Goal: Information Seeking & Learning: Learn about a topic

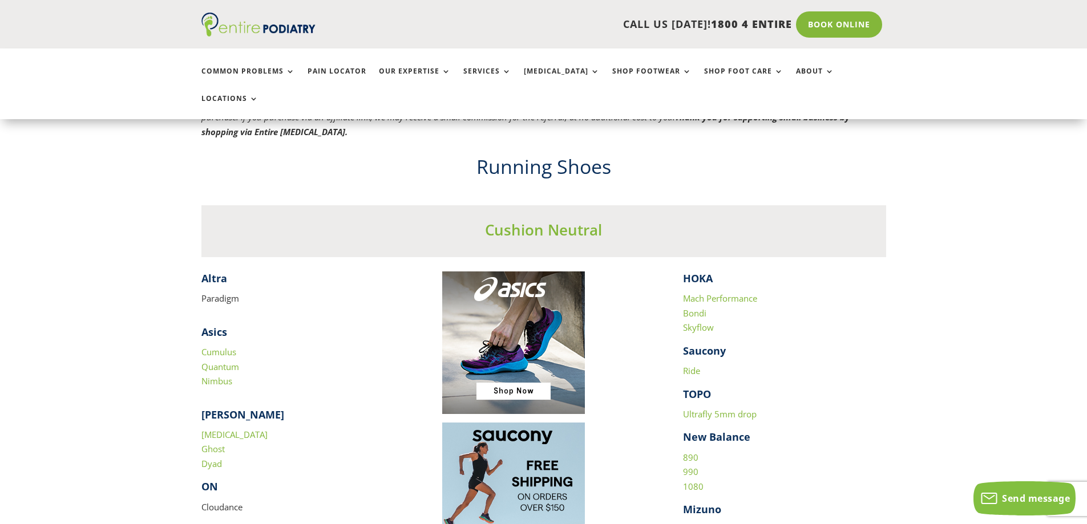
scroll to position [1096, 0]
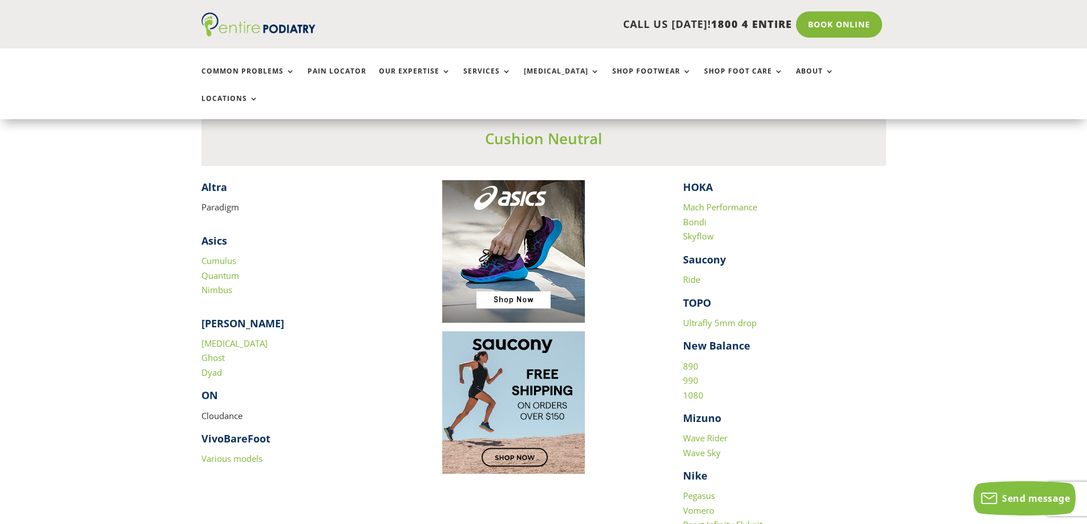
click at [236, 453] on link "Various models" at bounding box center [231, 458] width 61 height 11
click at [212, 352] on link "Ghost" at bounding box center [212, 357] width 23 height 11
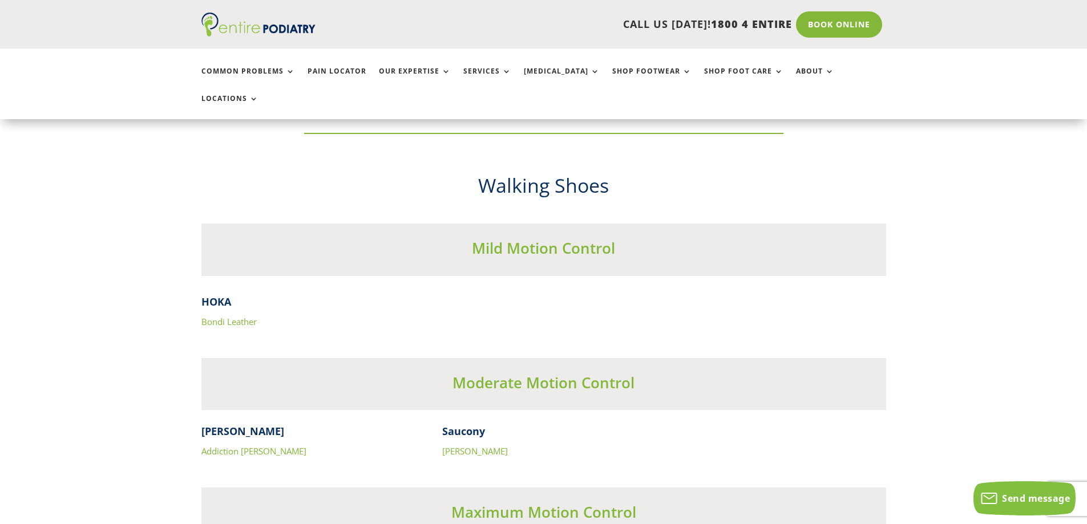
scroll to position [3515, 0]
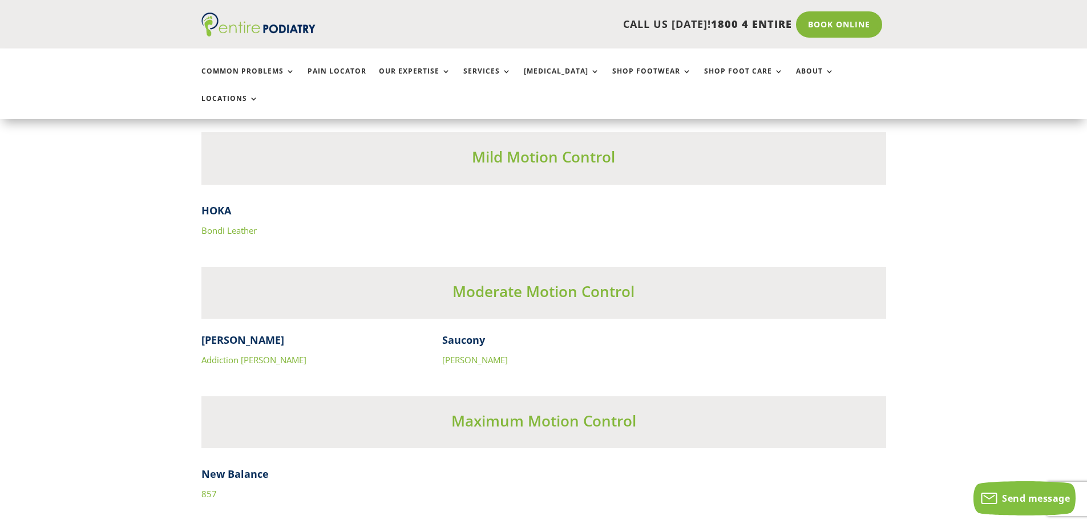
click at [256, 354] on link "Addiction [PERSON_NAME]" at bounding box center [253, 359] width 105 height 11
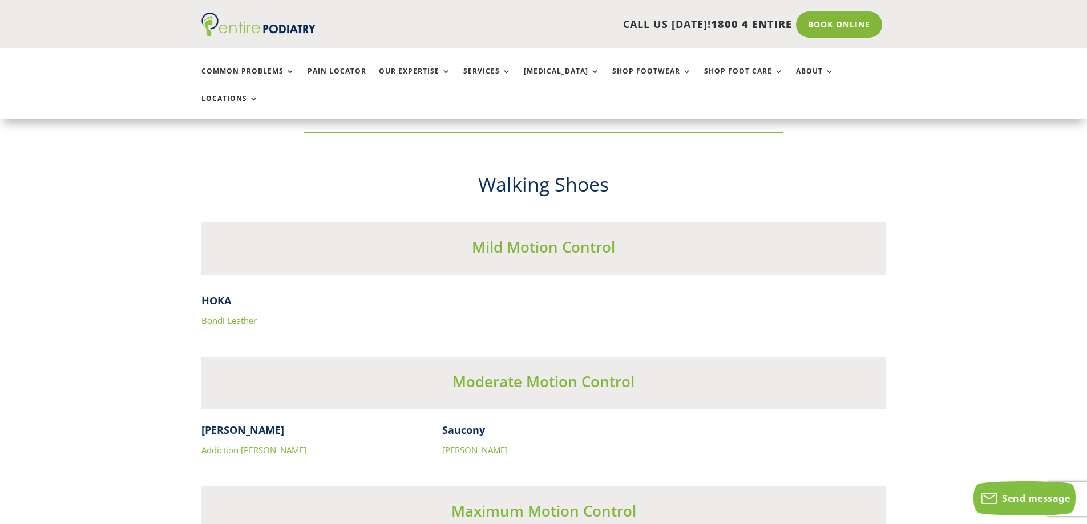
scroll to position [3424, 0]
click at [213, 316] on link "Bondi Leather" at bounding box center [228, 321] width 55 height 11
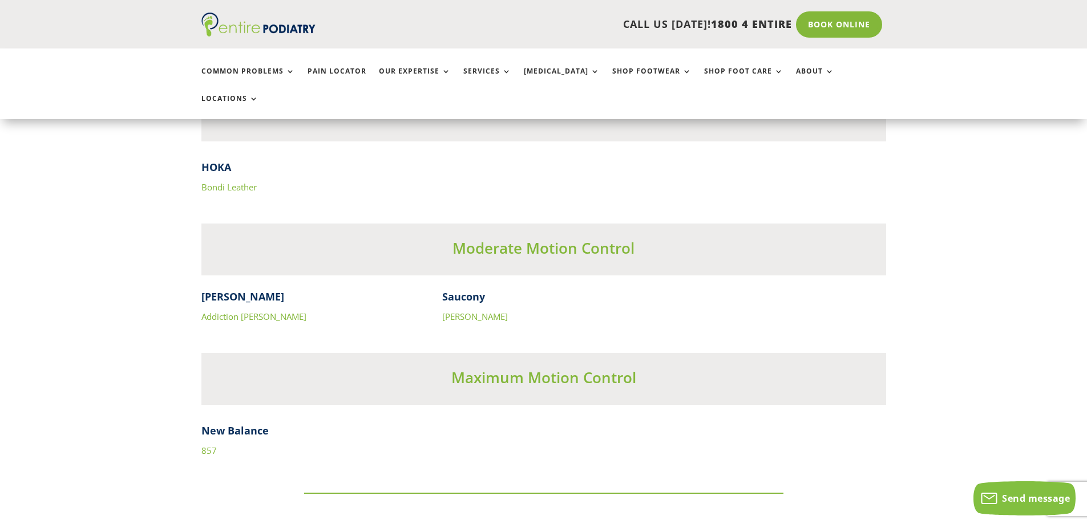
scroll to position [3561, 0]
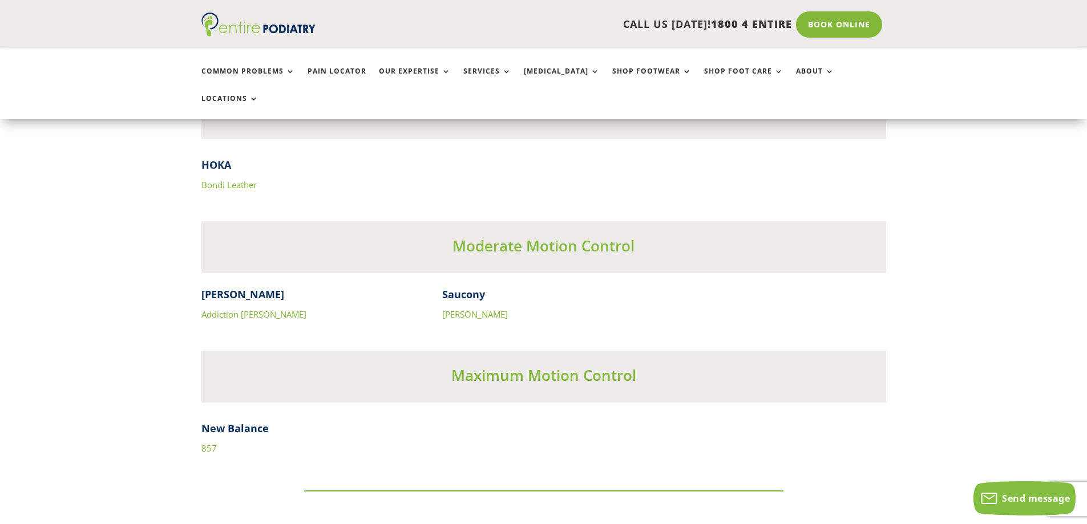
click at [473, 309] on link "[PERSON_NAME]" at bounding box center [475, 314] width 66 height 11
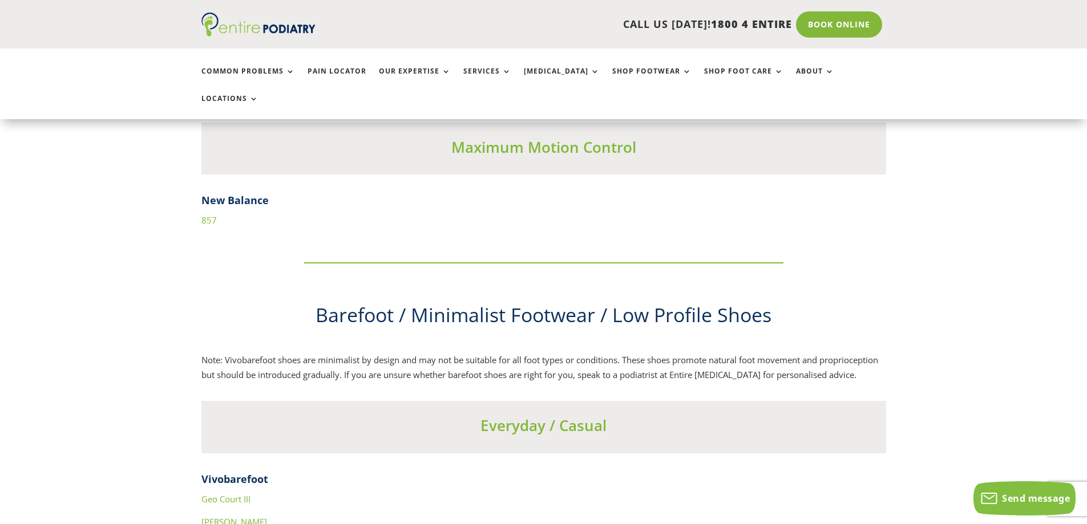
scroll to position [3926, 0]
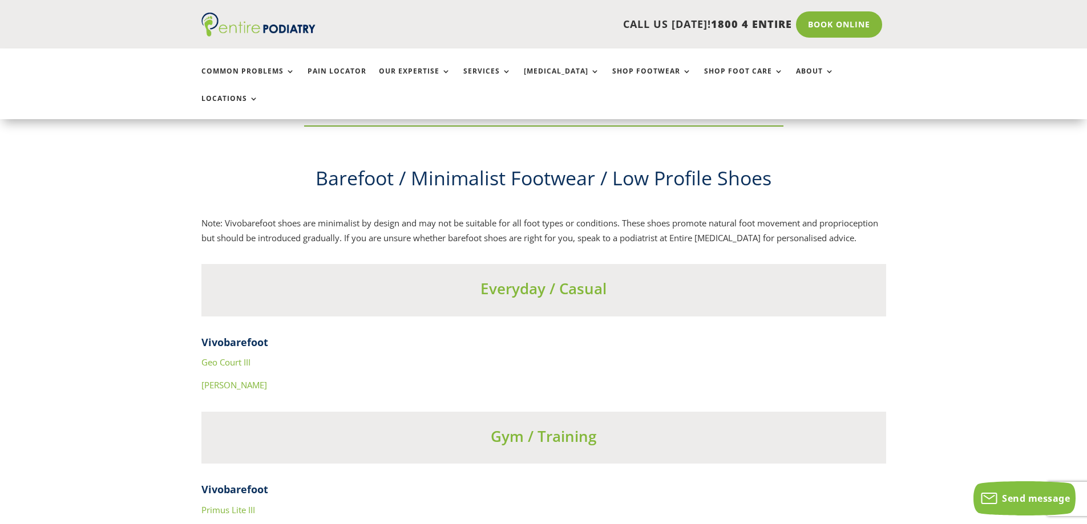
click at [245, 357] on link "Geo Court III" at bounding box center [225, 362] width 49 height 11
click at [200, 373] on div "Podiatrist recommended shoes for your foot type 1. Normal Feet Your feet ideall…" at bounding box center [543, 521] width 1087 height 8231
click at [204, 379] on link "[PERSON_NAME]" at bounding box center [234, 384] width 66 height 11
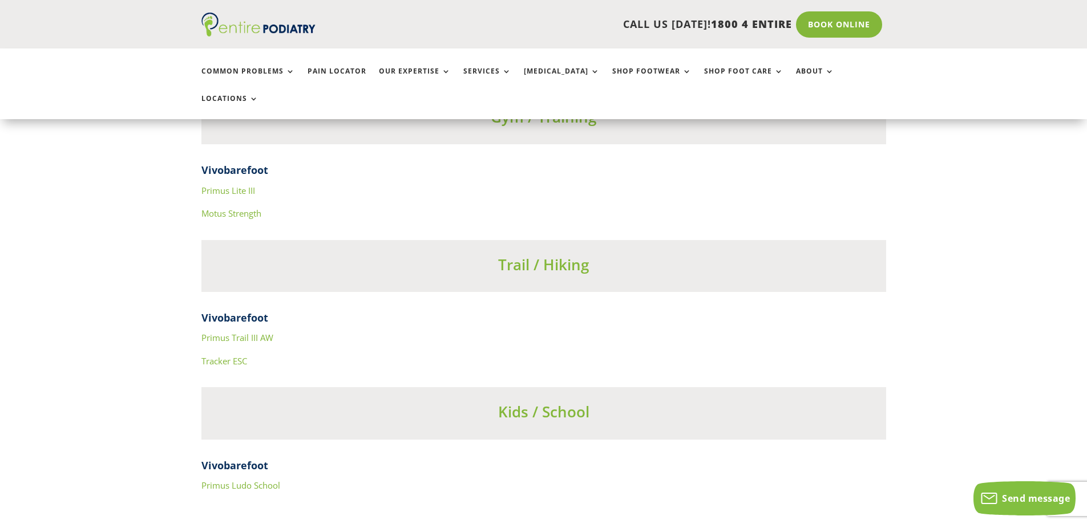
scroll to position [4291, 0]
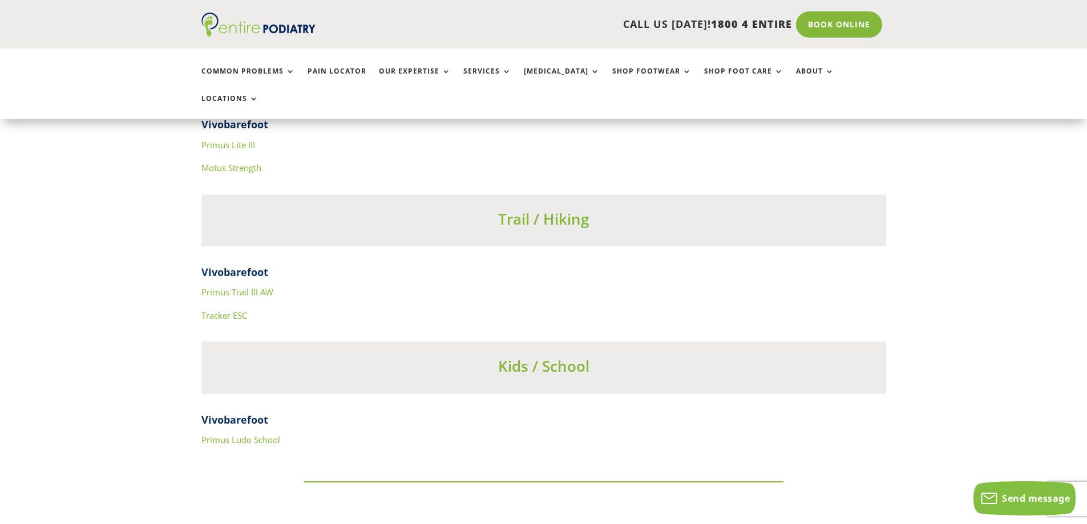
click at [225, 286] on link "Primus Trail III AW" at bounding box center [237, 291] width 72 height 11
click at [219, 434] on link "Primus Ludo School" at bounding box center [240, 439] width 79 height 11
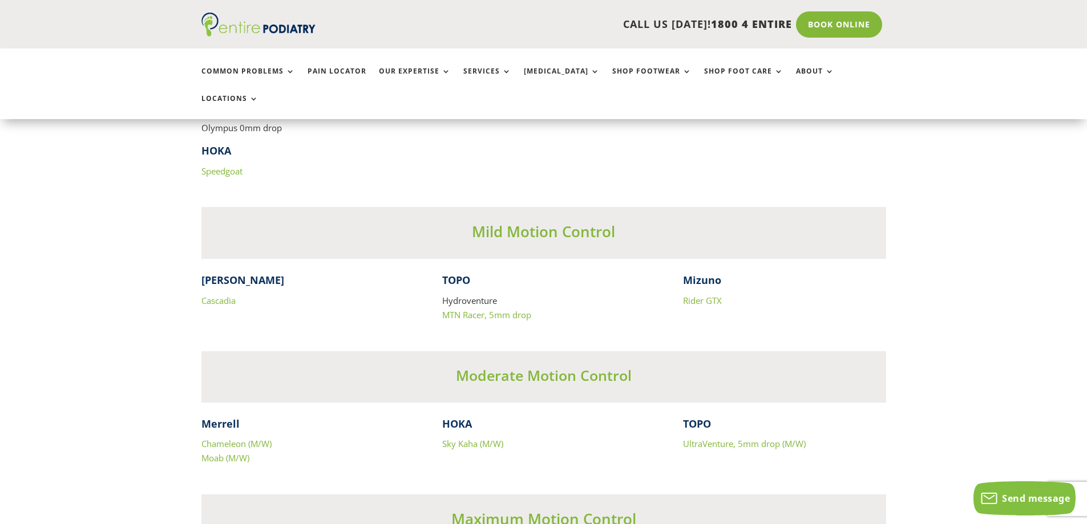
scroll to position [5250, 0]
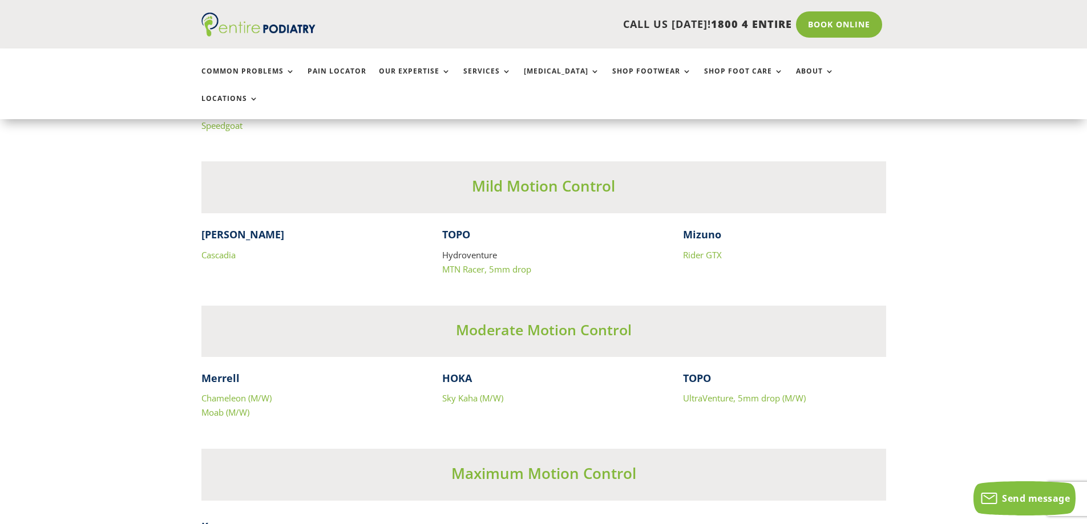
click at [225, 249] on link "Cascadia" at bounding box center [218, 254] width 34 height 11
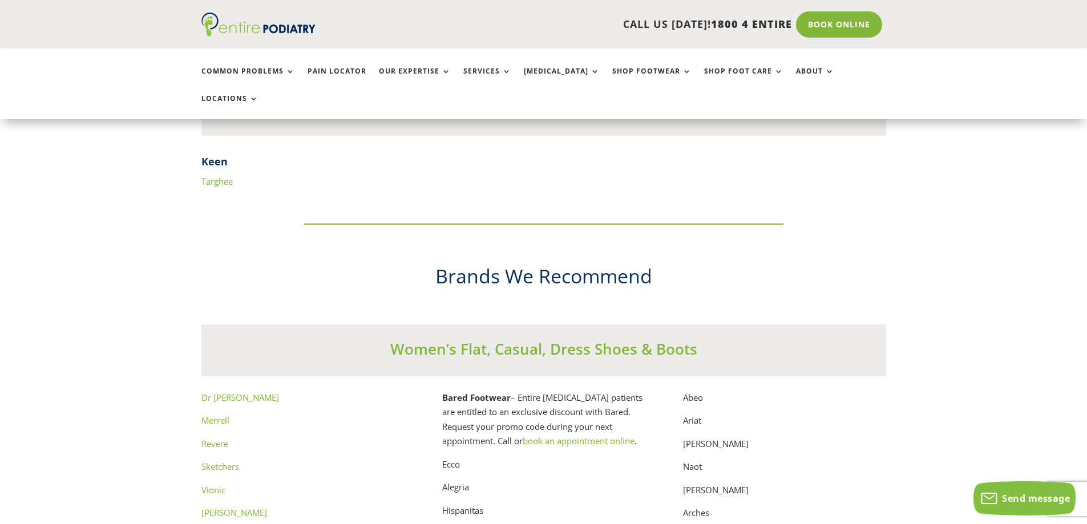
scroll to position [5752, 0]
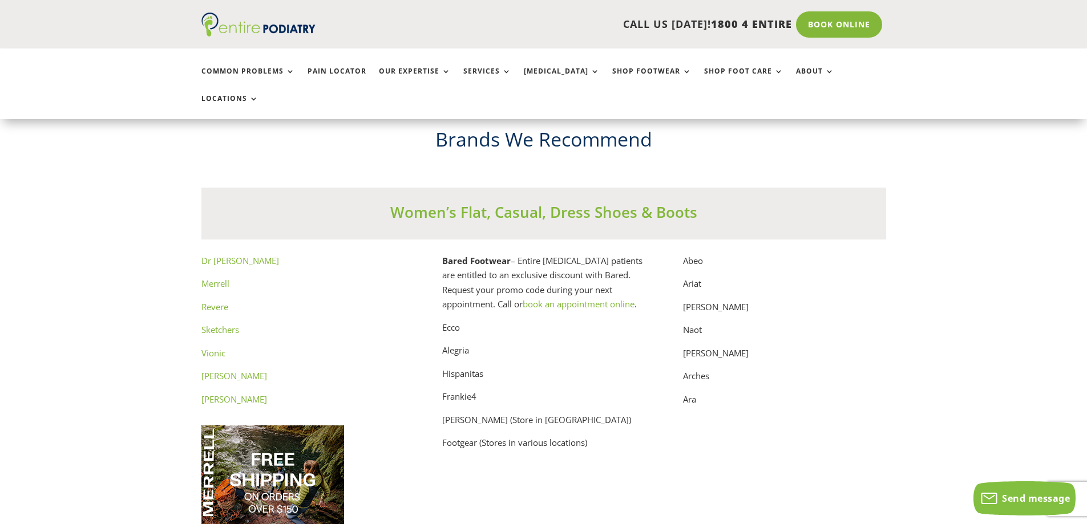
click at [226, 324] on link "Sketchers" at bounding box center [220, 329] width 38 height 11
click at [229, 394] on link "[PERSON_NAME]" at bounding box center [234, 399] width 66 height 11
